Goal: Navigation & Orientation: Find specific page/section

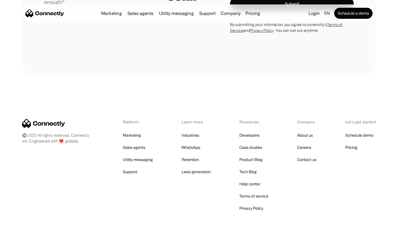
scroll to position [1539, 0]
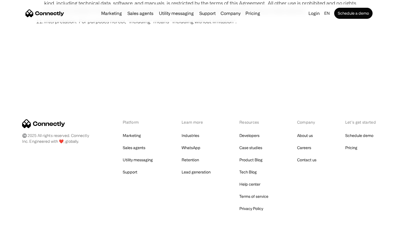
scroll to position [2030, 0]
